Goal: Task Accomplishment & Management: Manage account settings

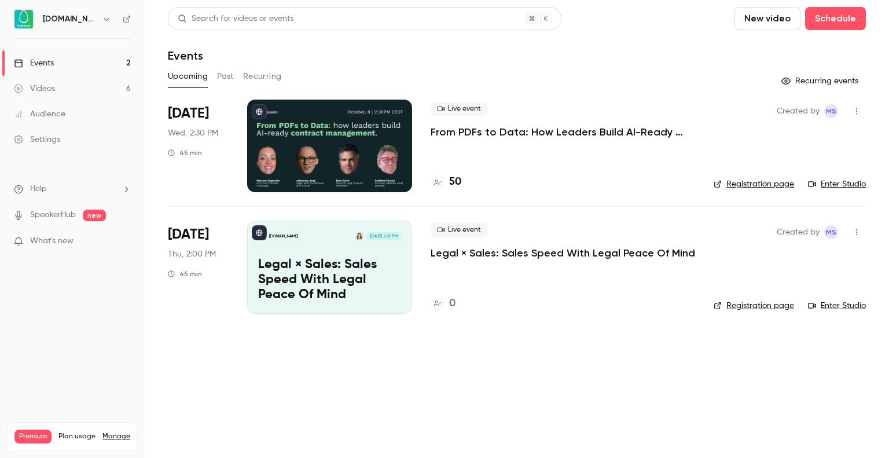
click at [460, 136] on p "From PDFs to Data: How Leaders Build AI-Ready Contract Management." at bounding box center [563, 132] width 265 height 14
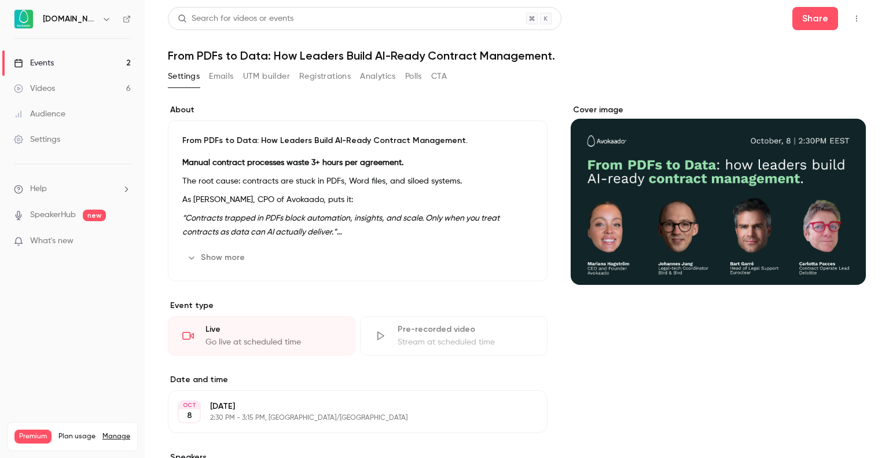
click at [324, 81] on button "Registrations" at bounding box center [325, 76] width 52 height 19
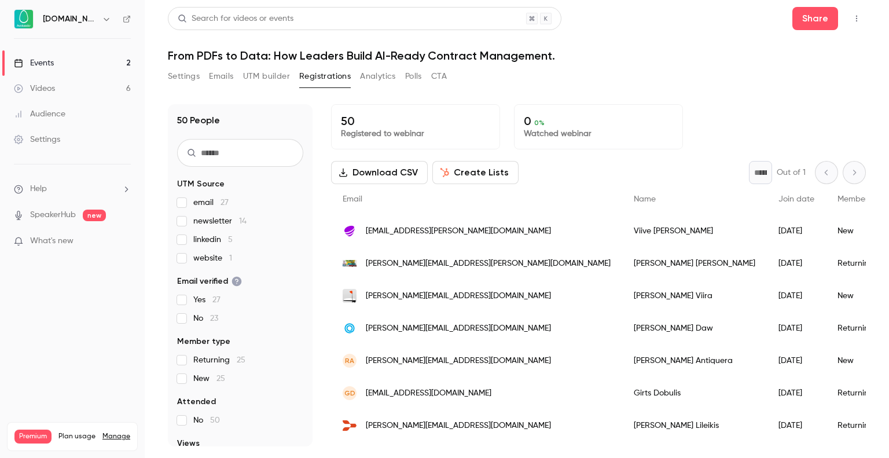
click at [205, 240] on span "linkedin 5" at bounding box center [212, 240] width 39 height 12
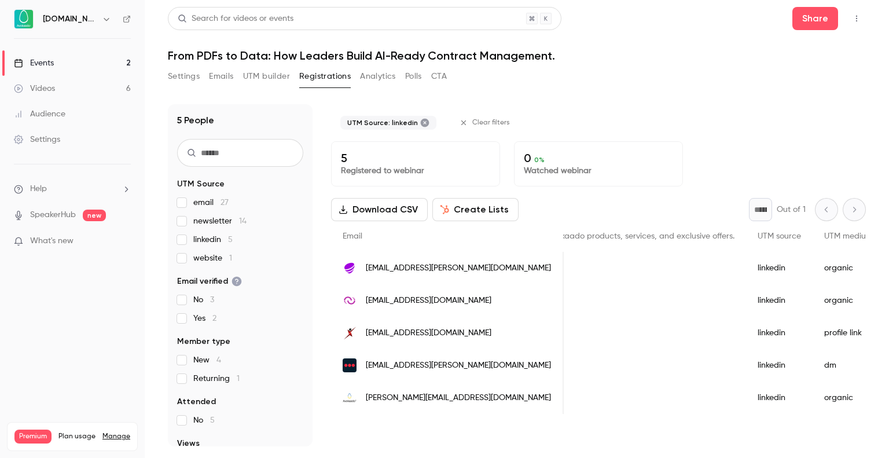
scroll to position [0, 1139]
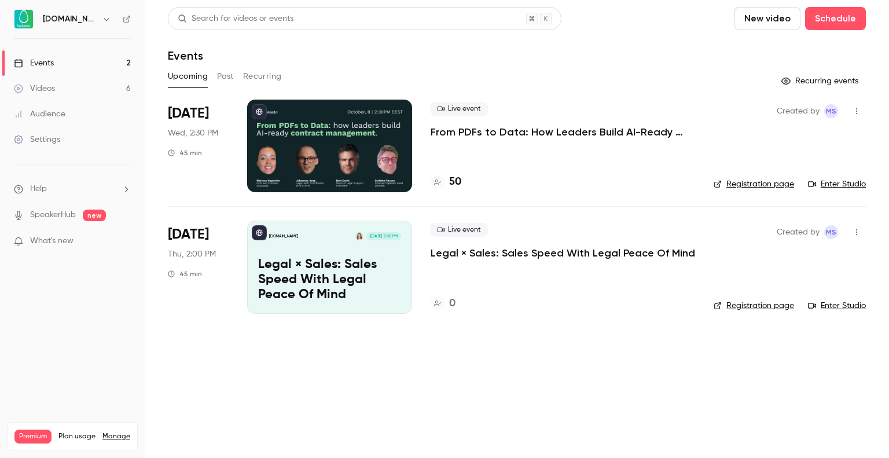
click at [79, 106] on link "Audience" at bounding box center [72, 113] width 145 height 25
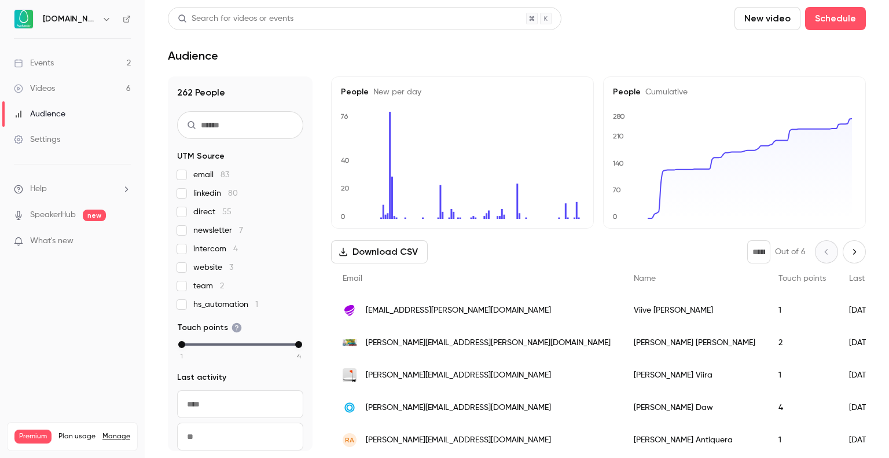
click at [251, 127] on input "text" at bounding box center [240, 125] width 126 height 28
type input "***"
click at [65, 65] on link "Events 2" at bounding box center [72, 62] width 145 height 25
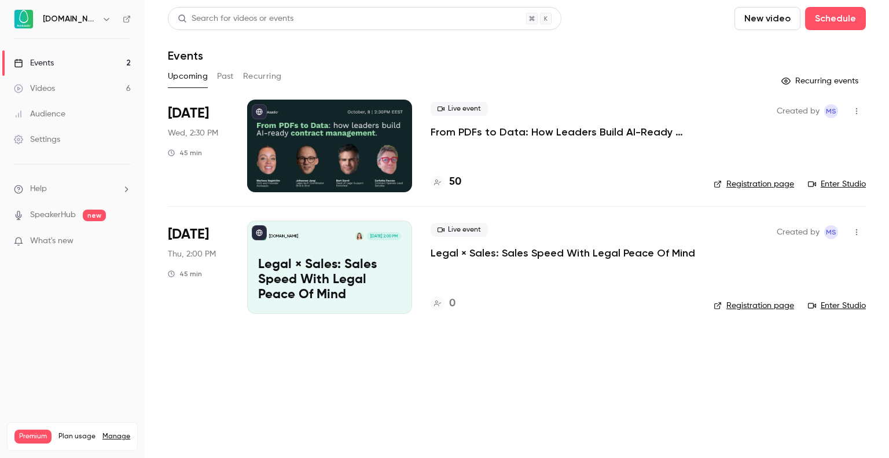
click at [540, 131] on p "From PDFs to Data: How Leaders Build AI-Ready Contract Management." at bounding box center [563, 132] width 265 height 14
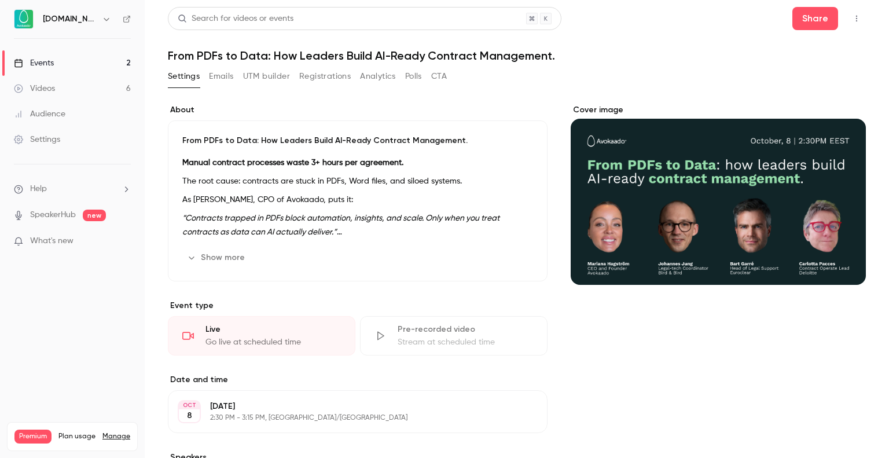
click at [314, 76] on button "Registrations" at bounding box center [325, 76] width 52 height 19
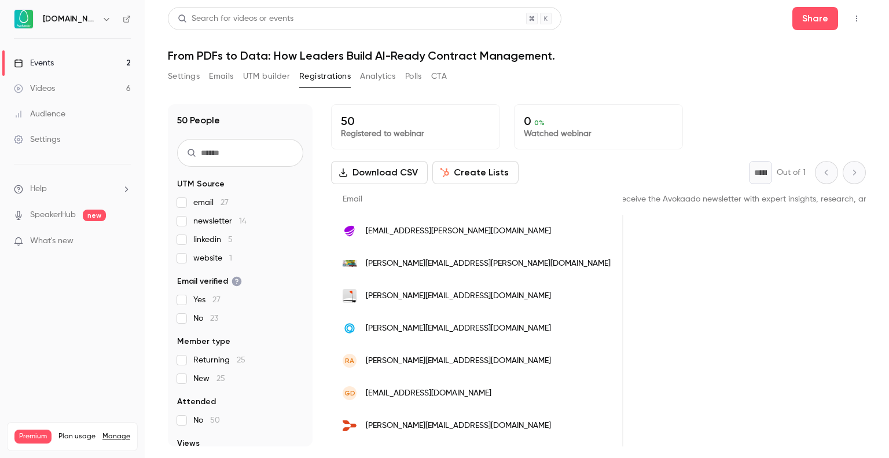
click at [218, 236] on span "linkedin 5" at bounding box center [212, 240] width 39 height 12
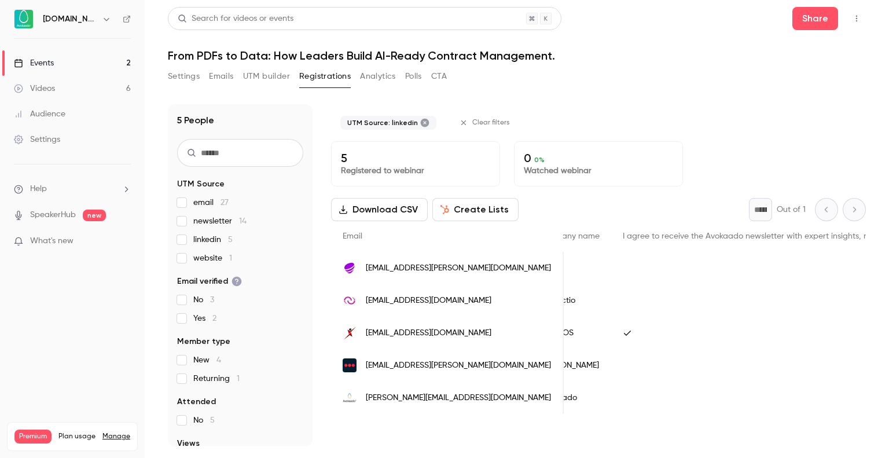
scroll to position [0, 501]
drag, startPoint x: 398, startPoint y: 333, endPoint x: 442, endPoint y: 331, distance: 43.5
click at [442, 331] on span "[EMAIL_ADDRESS][DOMAIN_NAME]" at bounding box center [429, 333] width 126 height 12
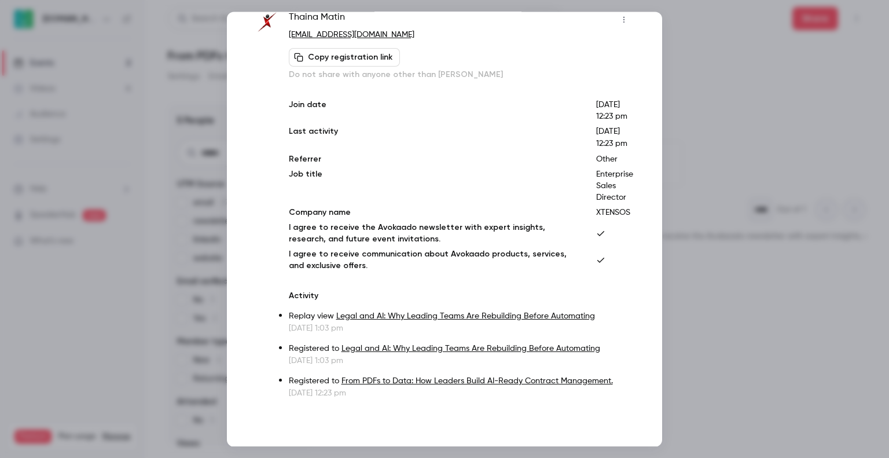
scroll to position [0, 0]
